Goal: Task Accomplishment & Management: Manage account settings

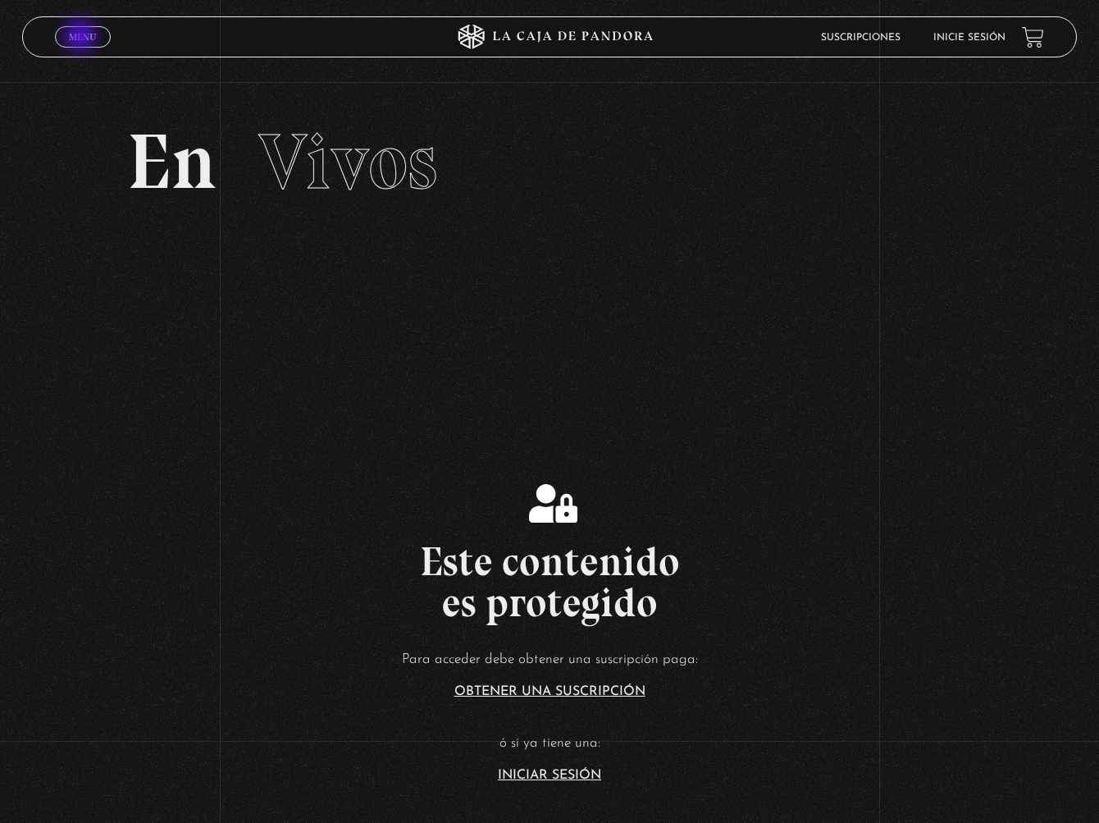
click at [82, 38] on span "Menu" at bounding box center [82, 37] width 27 height 10
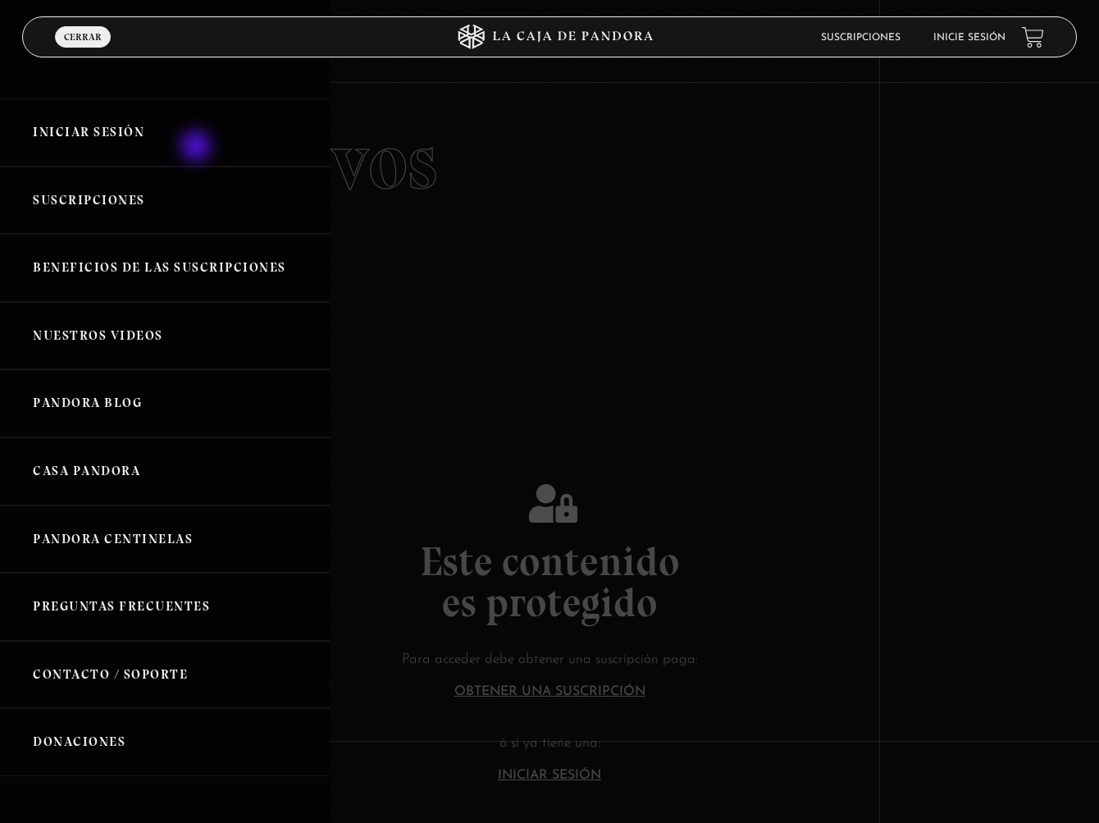
click at [198, 148] on link "Iniciar Sesión" at bounding box center [165, 132] width 330 height 68
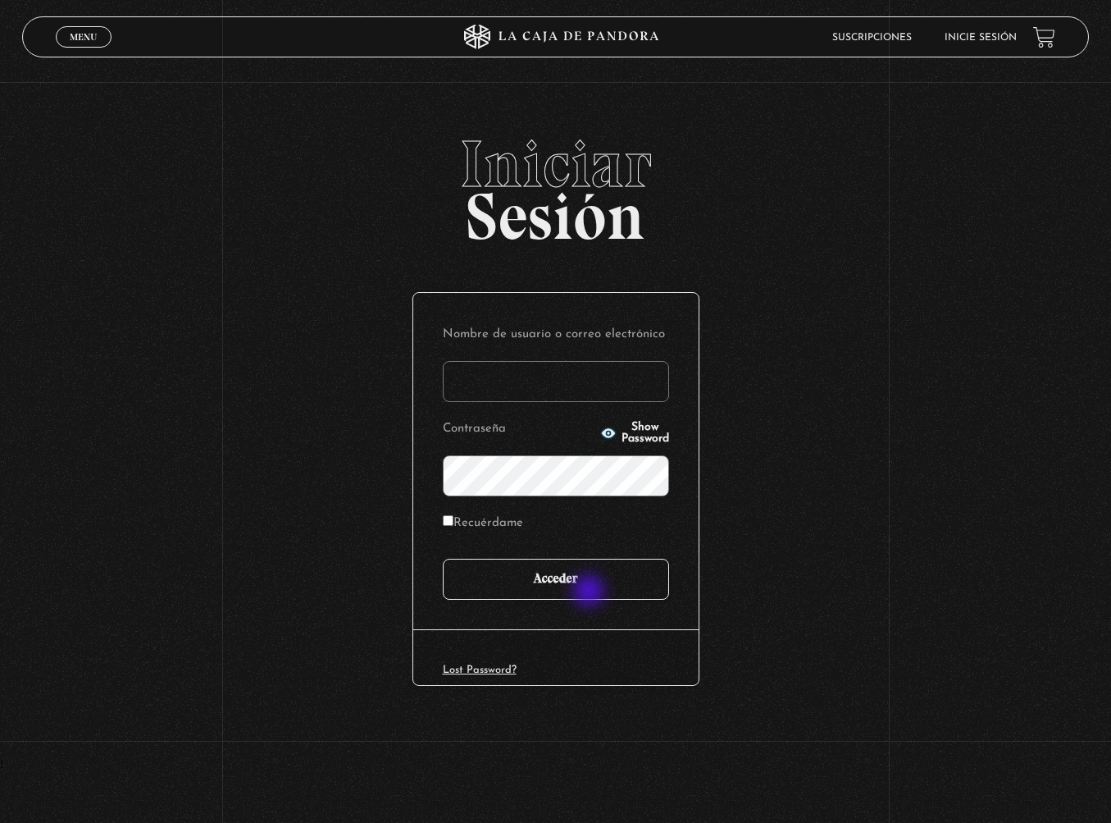
type input "melangulocarvajal@gmail.com"
click at [591, 592] on input "Acceder" at bounding box center [556, 579] width 226 height 41
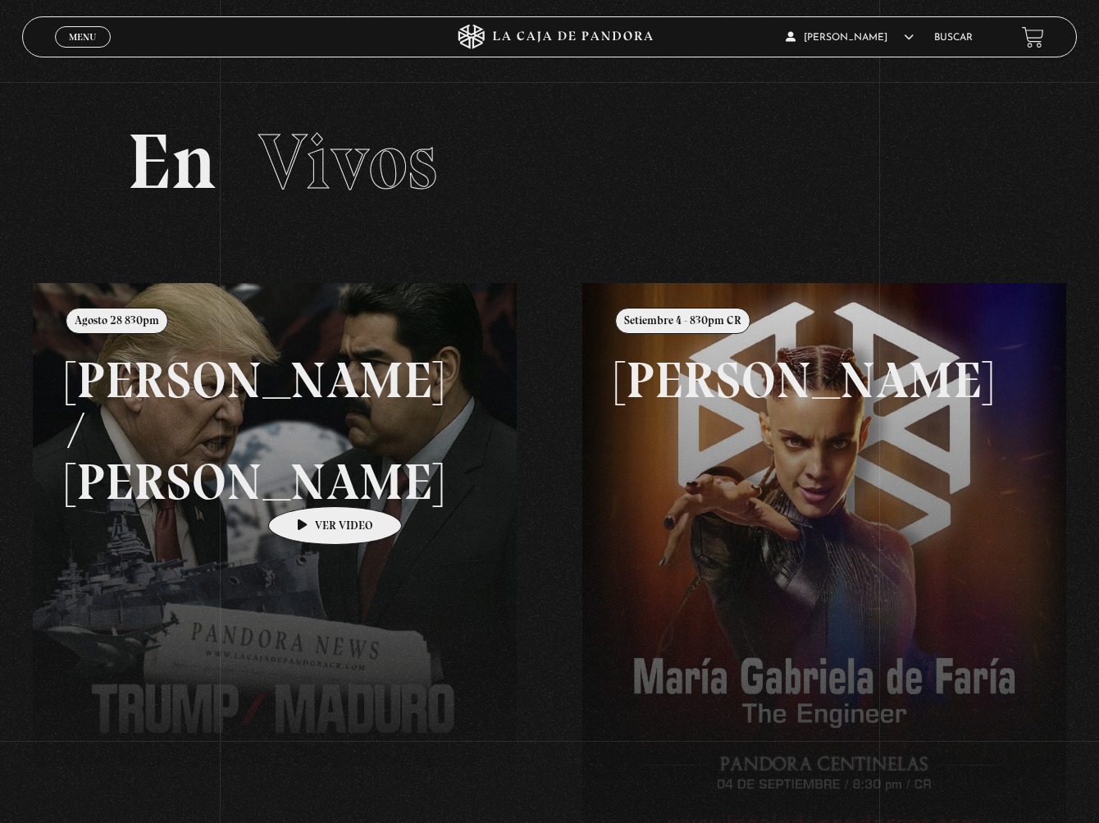
click at [309, 481] on link at bounding box center [582, 694] width 1099 height 823
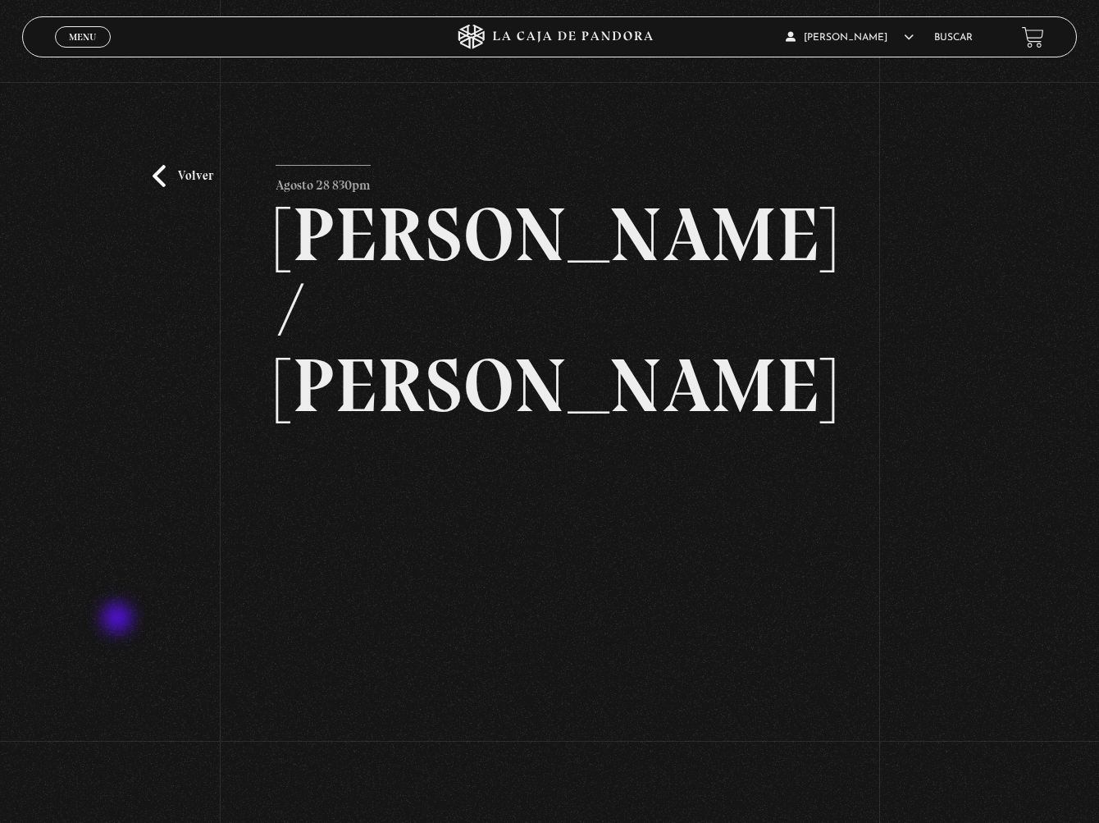
click at [119, 619] on div "Volver Agosto 28 830pm [PERSON_NAME] / [GEOGRAPHIC_DATA]" at bounding box center [549, 435] width 1099 height 707
click at [68, 470] on div "Volver Agosto 28 830pm [PERSON_NAME] / [GEOGRAPHIC_DATA]" at bounding box center [549, 435] width 1099 height 707
click at [107, 360] on div "Volver Agosto 28 830pm [PERSON_NAME] / [GEOGRAPHIC_DATA]" at bounding box center [549, 435] width 1099 height 707
click at [79, 310] on div "Volver Agosto 28 830pm [PERSON_NAME] / [GEOGRAPHIC_DATA]" at bounding box center [549, 435] width 1099 height 707
click at [89, 400] on div "Volver Agosto 28 830pm Trump / Maduro" at bounding box center [549, 435] width 1099 height 707
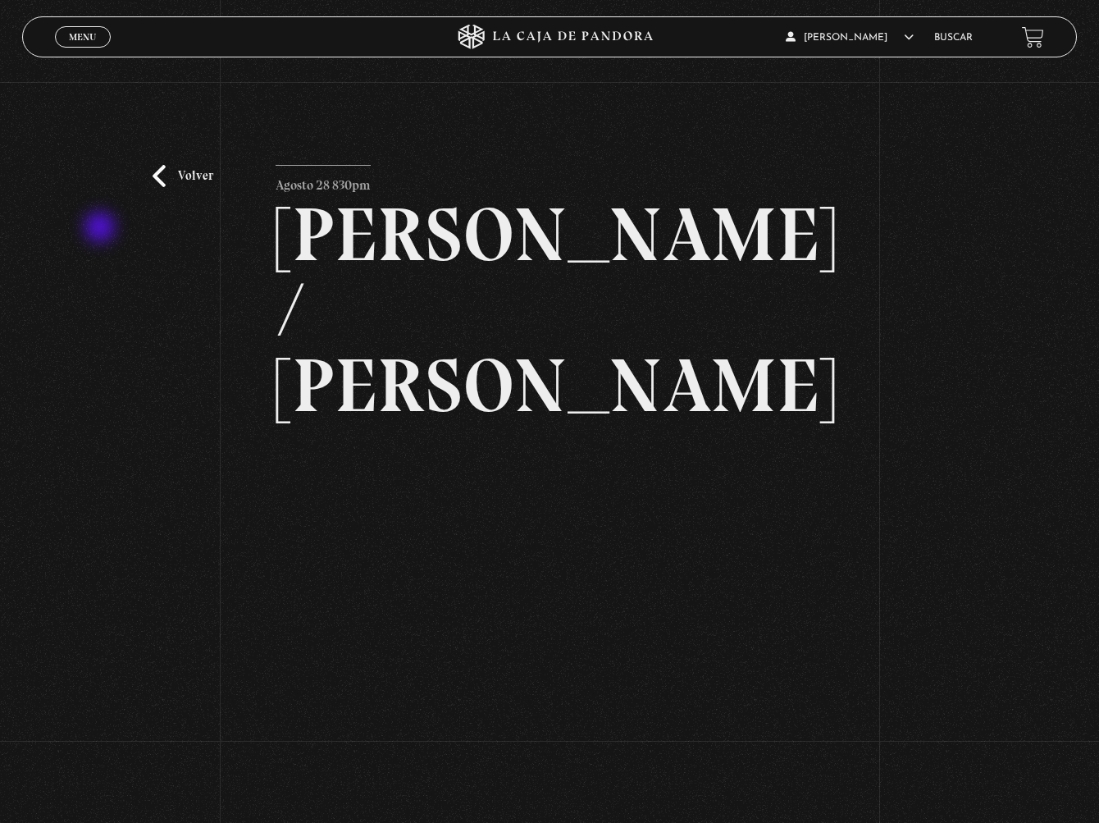
drag, startPoint x: 102, startPoint y: 229, endPoint x: 331, endPoint y: 124, distance: 251.8
click at [102, 229] on div "Volver Agosto 28 830pm Trump / Maduro" at bounding box center [549, 435] width 1099 height 707
